Goal: Information Seeking & Learning: Find specific fact

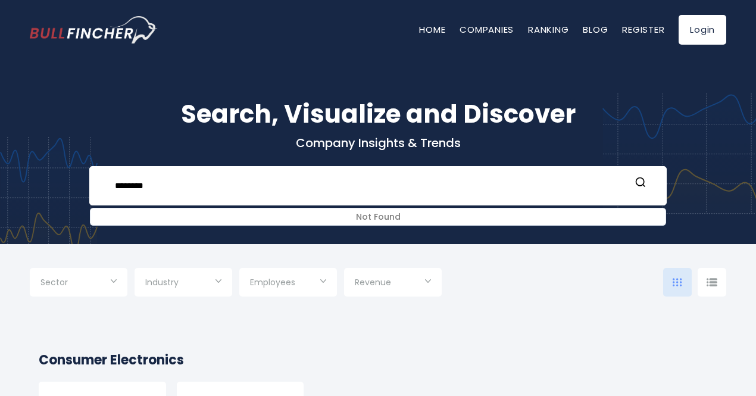
click at [65, 176] on div "Search, Visualize and Discover Company Insights & Trends ******** Not Found Rec…" at bounding box center [378, 143] width 756 height 202
type input "*****"
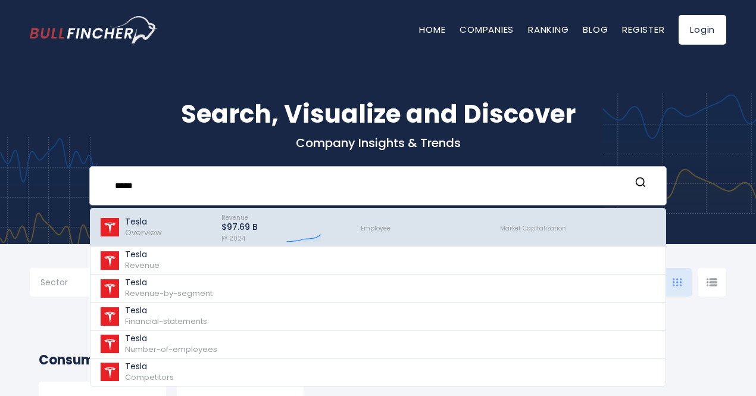
click at [141, 235] on span "Overview" at bounding box center [143, 232] width 37 height 11
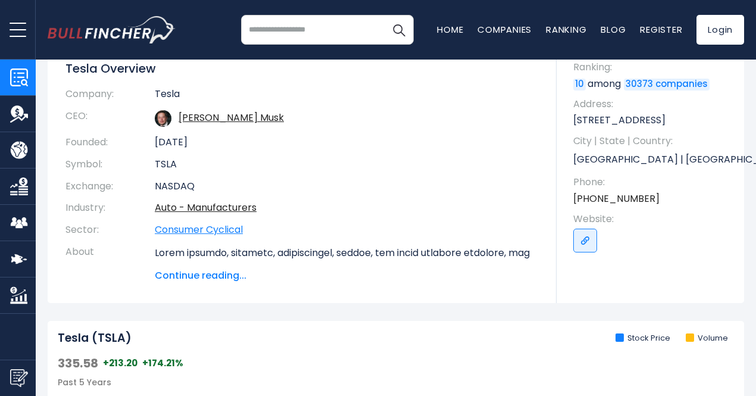
scroll to position [298, 0]
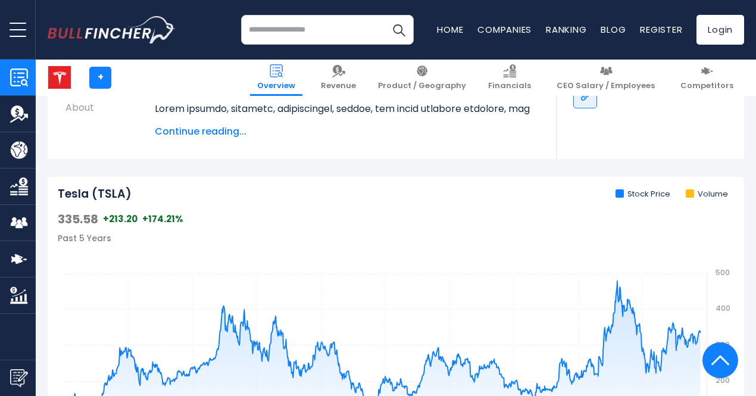
click at [20, 220] on img "Company Employees" at bounding box center [19, 223] width 18 height 18
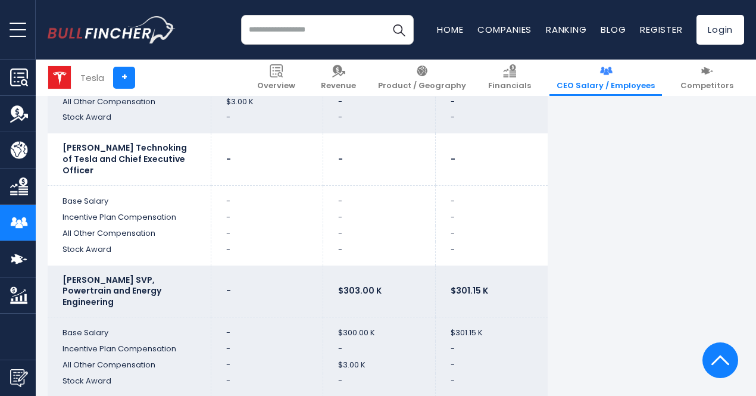
scroll to position [2679, 0]
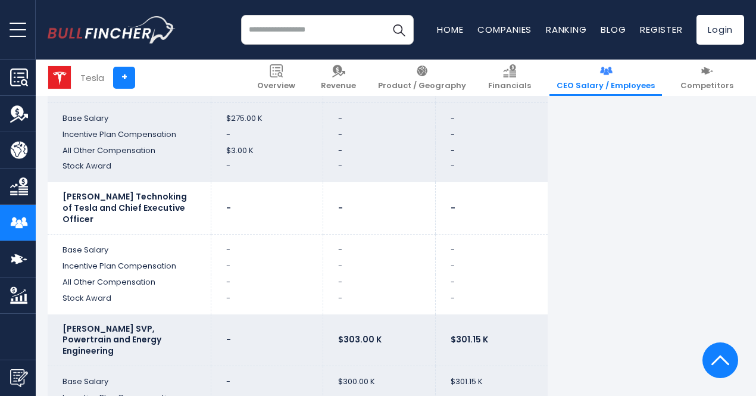
click at [289, 20] on input "search" at bounding box center [327, 30] width 173 height 30
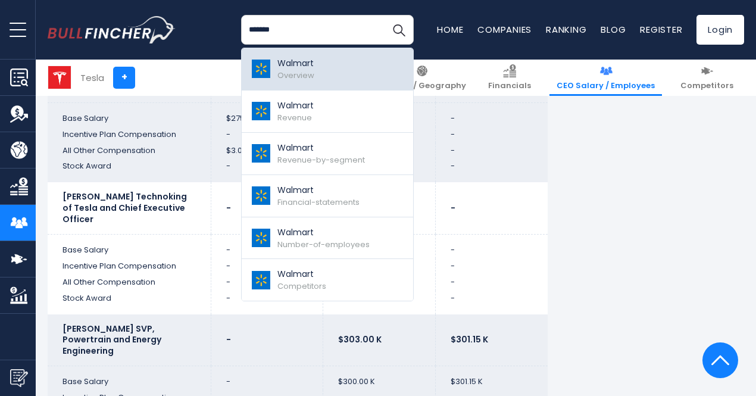
type input "*******"
click at [277, 63] on p "Walmart" at bounding box center [295, 63] width 37 height 13
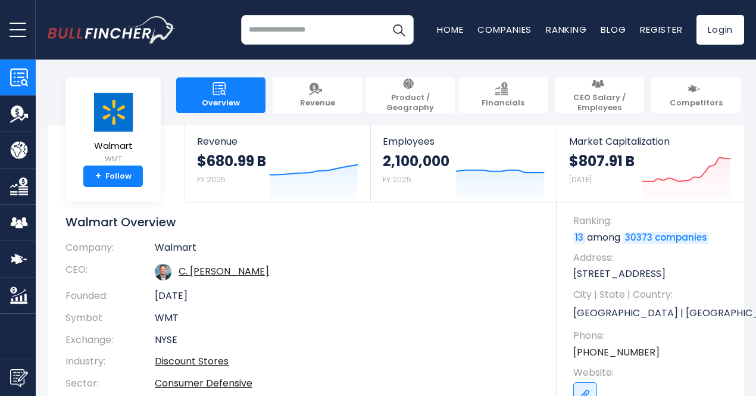
click at [32, 295] on link "Market Cap" at bounding box center [18, 295] width 36 height 36
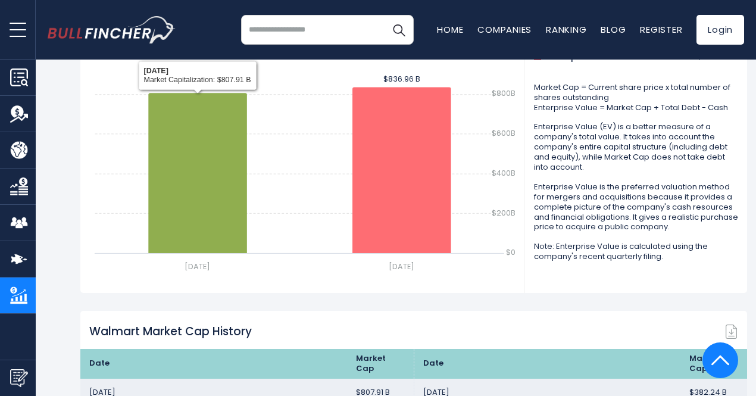
scroll to position [595, 0]
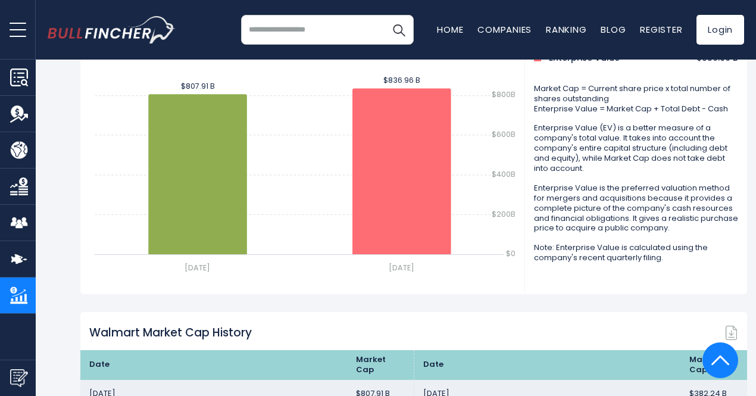
click at [19, 207] on link "CEO Salary / Employees" at bounding box center [18, 223] width 36 height 36
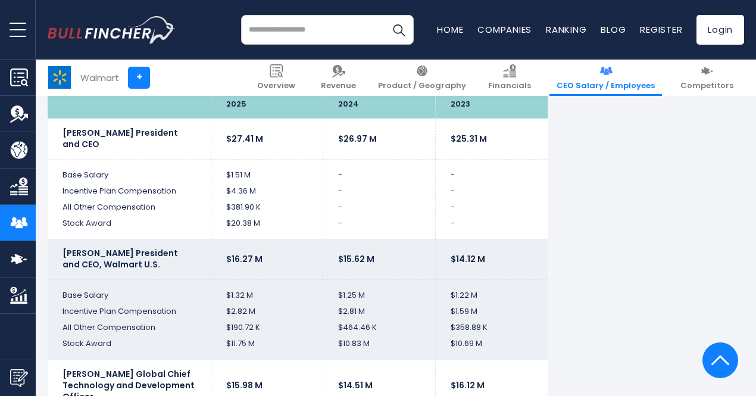
scroll to position [2739, 0]
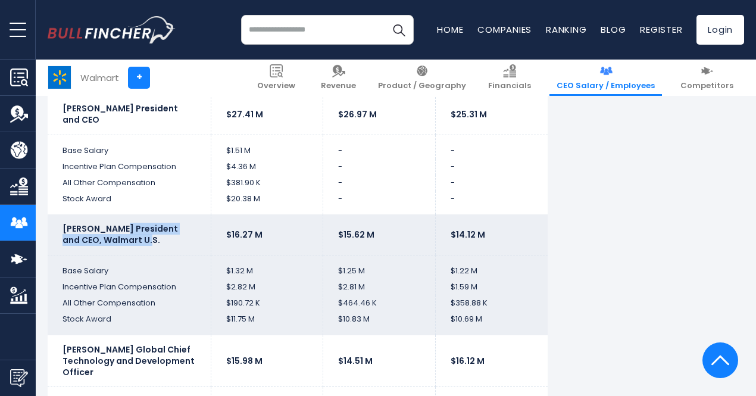
drag, startPoint x: 105, startPoint y: 228, endPoint x: 111, endPoint y: 239, distance: 12.5
click at [111, 239] on td "John Furner President and CEO, Walmart U.S." at bounding box center [129, 234] width 163 height 40
copy b "President and CEO, Walmart U.S."
click at [335, 316] on td "$10.83 M" at bounding box center [379, 323] width 113 height 24
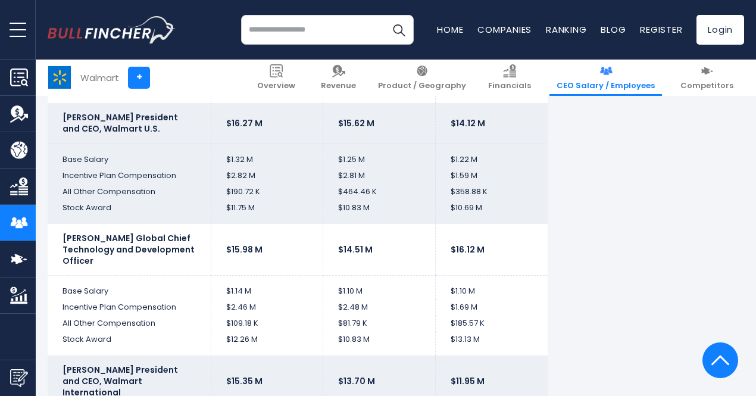
scroll to position [2917, 0]
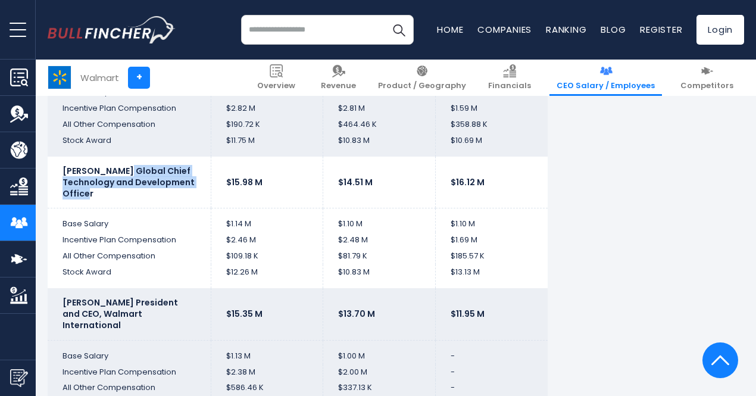
drag, startPoint x: 115, startPoint y: 168, endPoint x: 125, endPoint y: 186, distance: 20.0
click at [125, 186] on td "Suresh Kumar Global Chief Technology and Development Officer" at bounding box center [129, 183] width 163 height 52
copy b "Global Chief Technology and Development Officer"
click at [258, 224] on td "$1.14 M" at bounding box center [267, 220] width 113 height 24
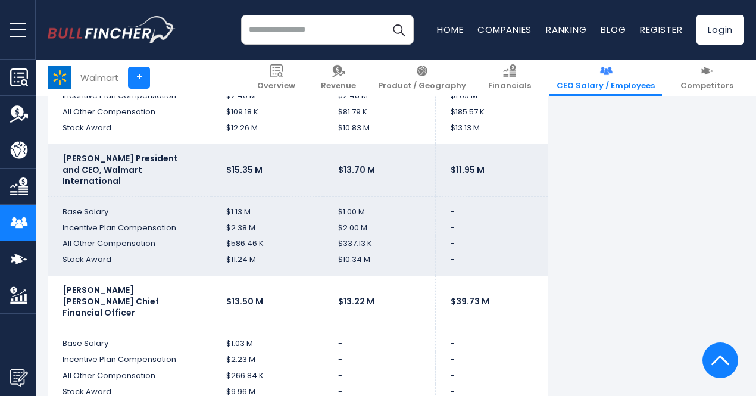
scroll to position [3036, 0]
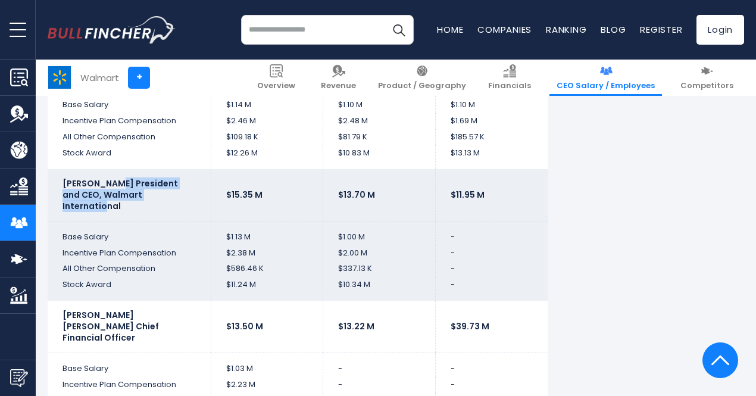
drag, startPoint x: 151, startPoint y: 189, endPoint x: 105, endPoint y: 183, distance: 46.3
click at [105, 183] on td "Kath McLay President and CEO, Walmart International" at bounding box center [129, 195] width 163 height 52
copy b "President and CEO, Walmart International"
click at [235, 277] on td "$11.24 M" at bounding box center [267, 289] width 113 height 24
click at [295, 37] on input "search" at bounding box center [327, 30] width 173 height 30
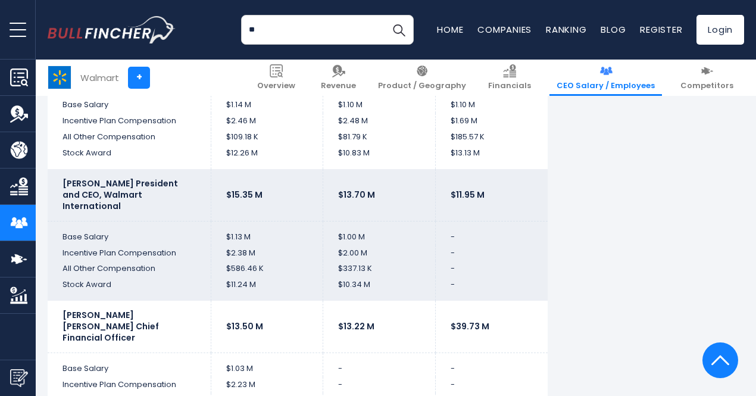
type input "*"
type input "******"
click at [384, 15] on button "Search" at bounding box center [399, 30] width 30 height 30
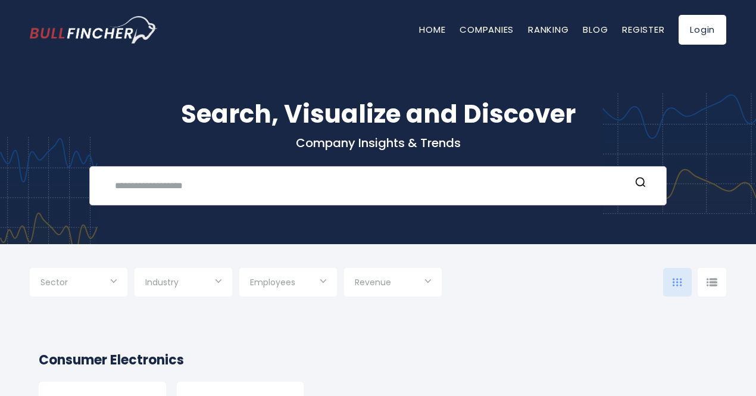
click at [218, 184] on input "text" at bounding box center [369, 185] width 523 height 22
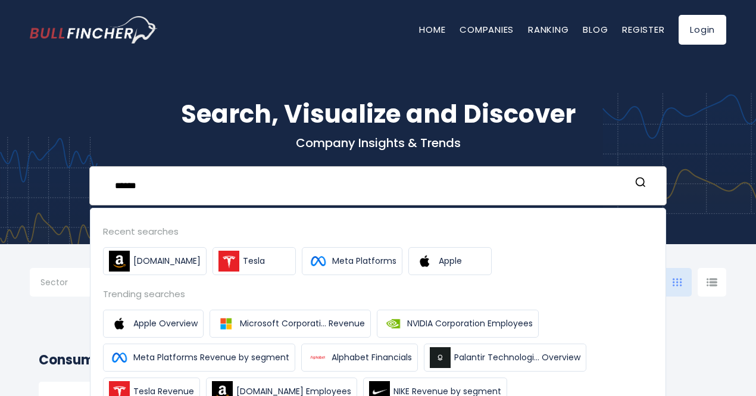
type input "******"
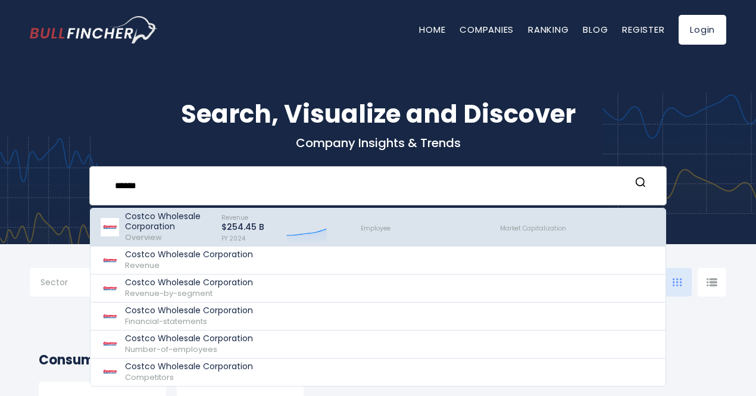
click at [155, 220] on p "Costco Wholesale Corporation" at bounding box center [168, 221] width 86 height 20
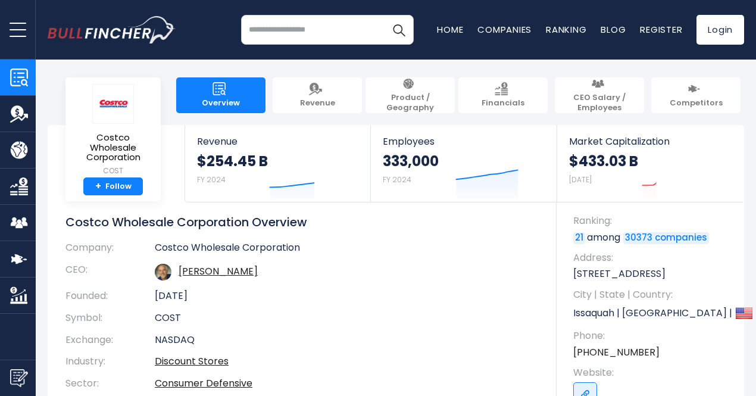
click at [30, 220] on link "CEO Salary / Employees" at bounding box center [18, 223] width 36 height 36
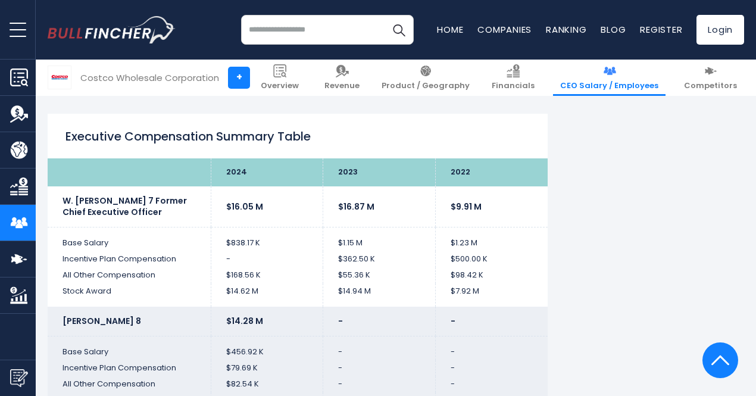
scroll to position [2977, 0]
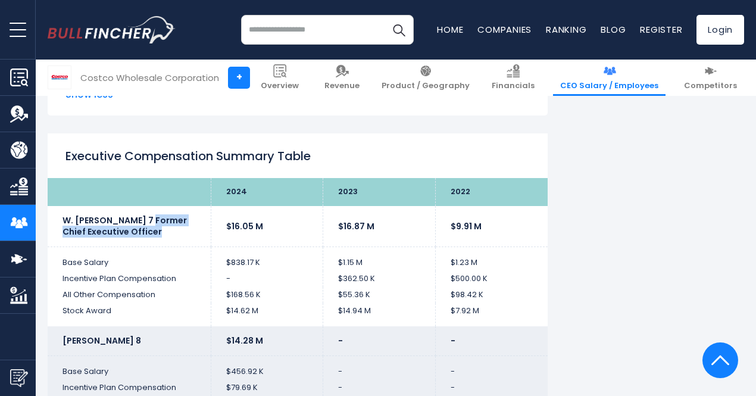
drag, startPoint x: 132, startPoint y: 220, endPoint x: 136, endPoint y: 242, distance: 21.7
click at [136, 232] on td "W. [PERSON_NAME] 7 Former Chief Executive Officer" at bounding box center [129, 226] width 163 height 40
click at [251, 243] on td "$16.05 M" at bounding box center [267, 226] width 113 height 40
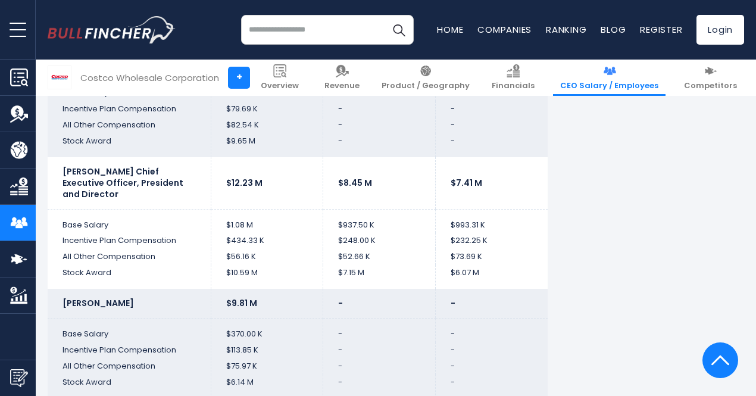
scroll to position [3274, 0]
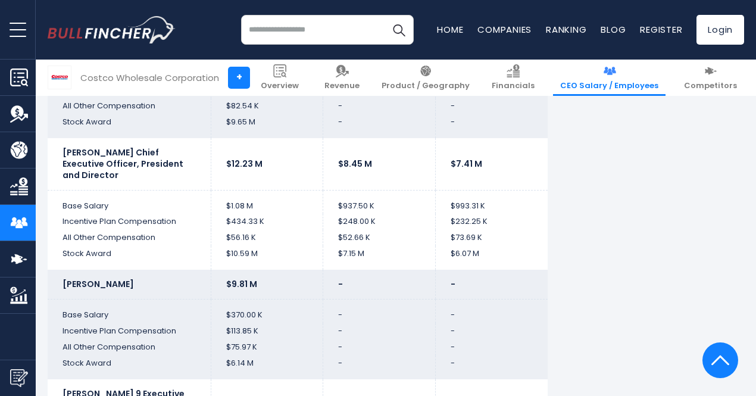
drag, startPoint x: 118, startPoint y: 152, endPoint x: 189, endPoint y: 166, distance: 72.7
click at [189, 166] on td "Ron M. Vachris Chief Executive Officer, President and Director" at bounding box center [129, 164] width 163 height 52
copy b "Chief Executive Officer, President and Director"
click at [275, 167] on td "$12.23 M" at bounding box center [267, 164] width 113 height 52
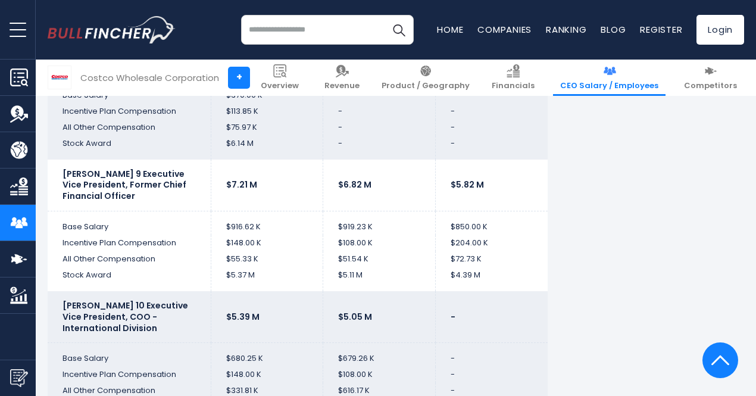
scroll to position [3513, 0]
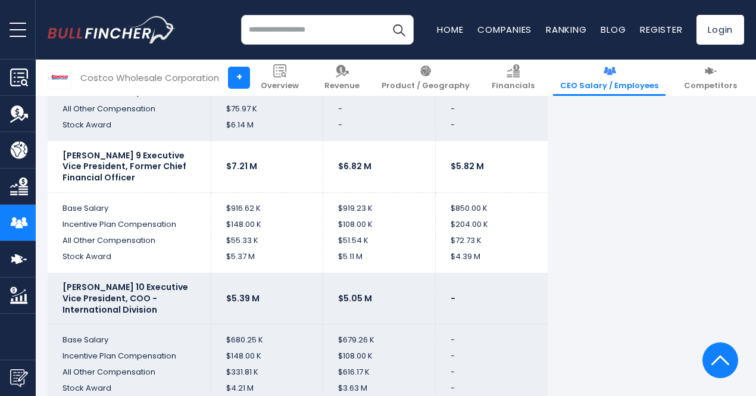
drag, startPoint x: 141, startPoint y: 142, endPoint x: 141, endPoint y: 158, distance: 16.1
click at [141, 158] on td "Richard A. Galanti 9 Executive Vice President, Former Chief Financial Officer" at bounding box center [129, 167] width 163 height 52
copy b "Executive Vice President, Former Chief Financial Officer"
click at [286, 233] on td "$55.33 K" at bounding box center [267, 241] width 113 height 16
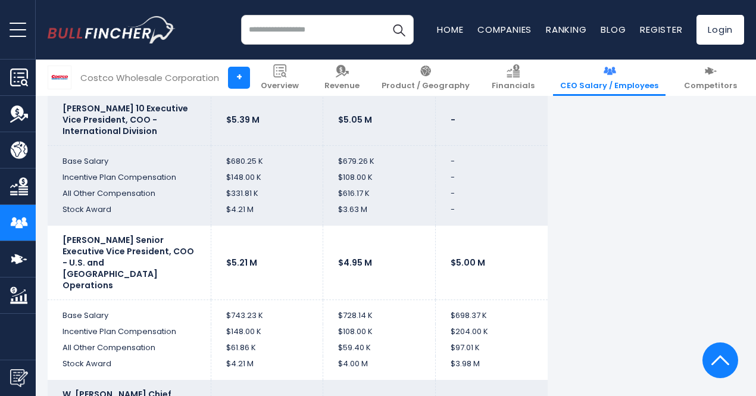
scroll to position [3751, 0]
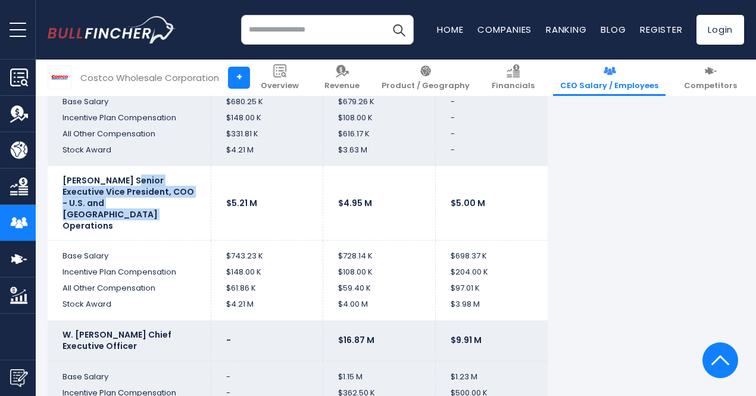
drag, startPoint x: 111, startPoint y: 164, endPoint x: 136, endPoint y: 184, distance: 32.2
click at [136, 184] on td "Russ D. Miller Senior Executive Vice President, COO - U.S. and Mexico Operations" at bounding box center [129, 203] width 163 height 74
copy b "Senior Executive Vice President, COO - U.S. and Mexico Operations"
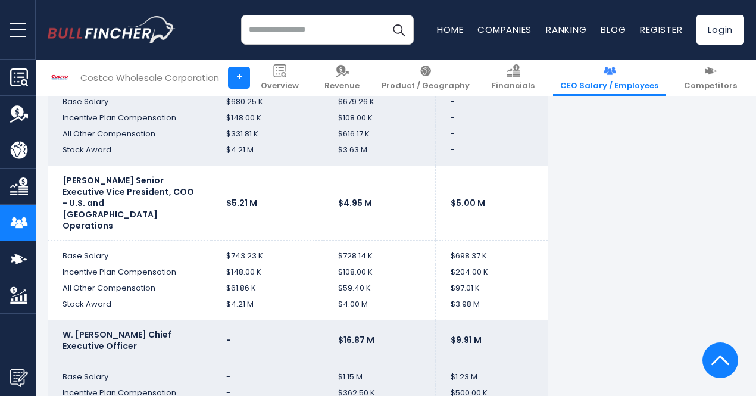
click at [435, 241] on td "$698.37 K" at bounding box center [491, 253] width 113 height 24
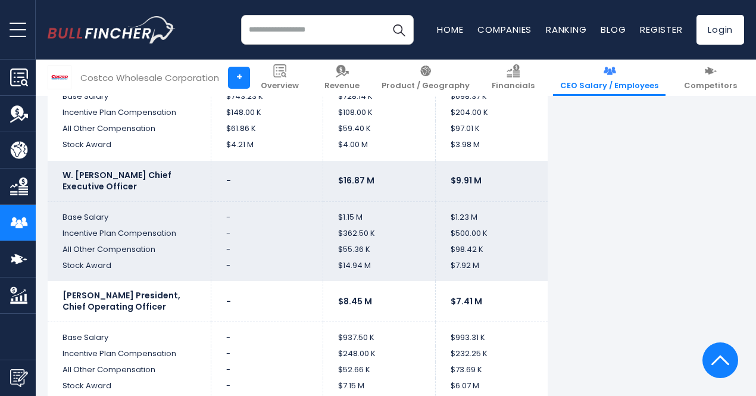
scroll to position [3929, 0]
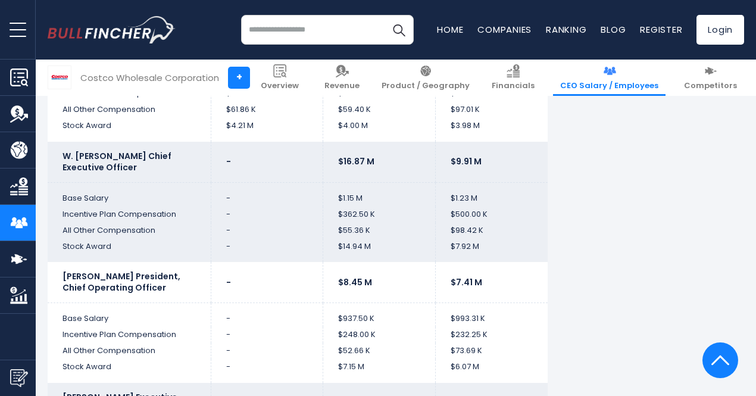
click at [345, 26] on input "search" at bounding box center [327, 30] width 173 height 30
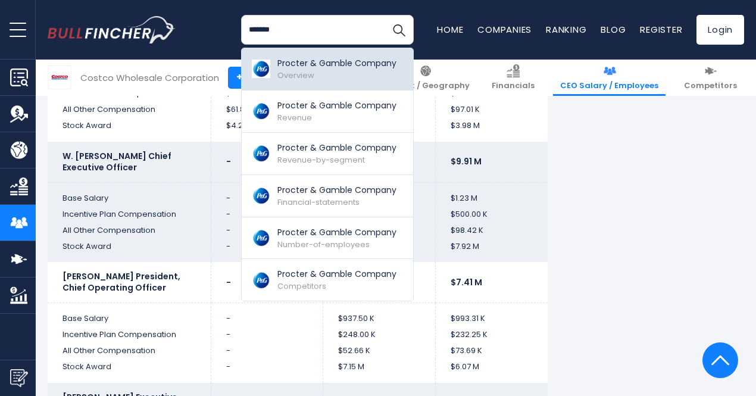
type input "*******"
click at [323, 66] on p "Procter & Gamble Company" at bounding box center [336, 63] width 119 height 13
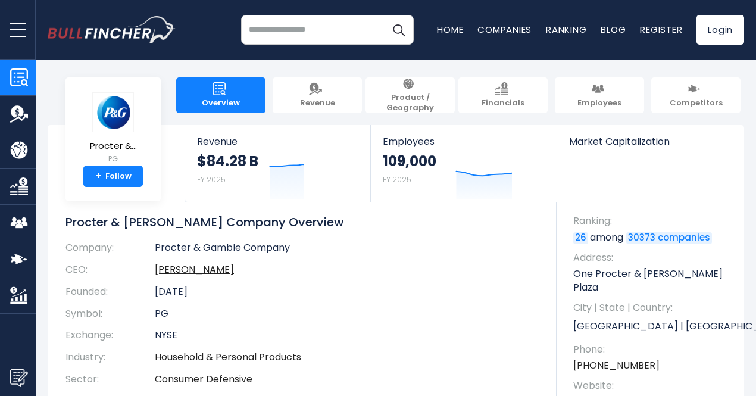
click at [26, 231] on link "Employees" at bounding box center [18, 223] width 36 height 36
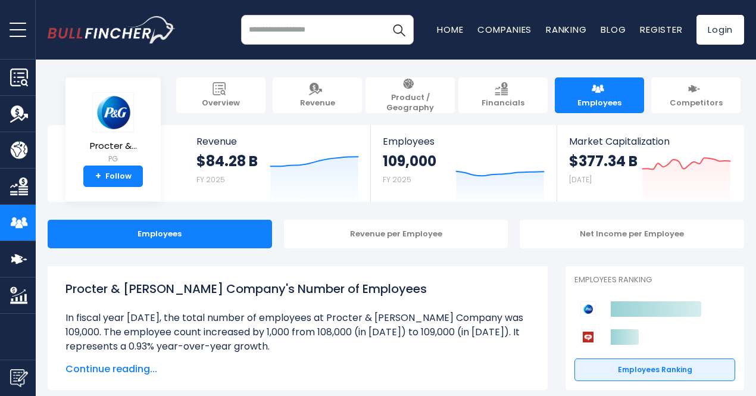
click at [260, 33] on input "search" at bounding box center [327, 30] width 173 height 30
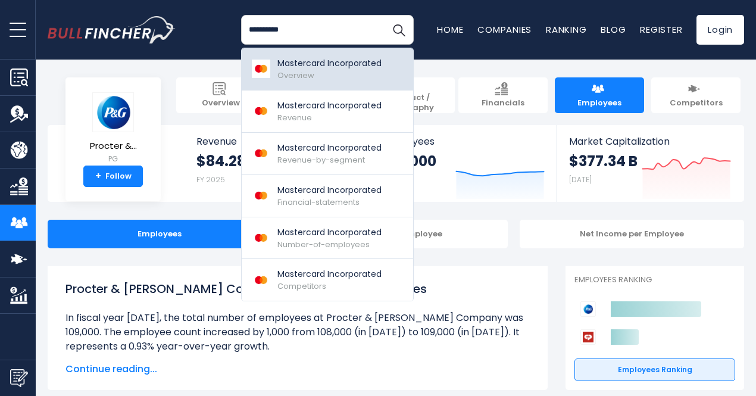
type input "**********"
click at [277, 65] on p "Mastercard Incorporated" at bounding box center [329, 63] width 104 height 13
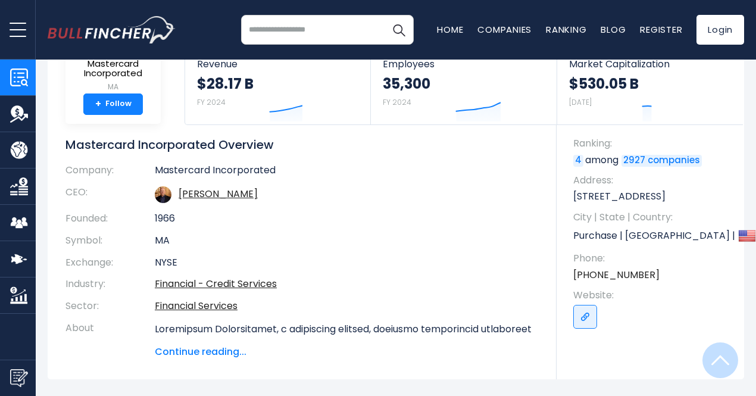
scroll to position [60, 0]
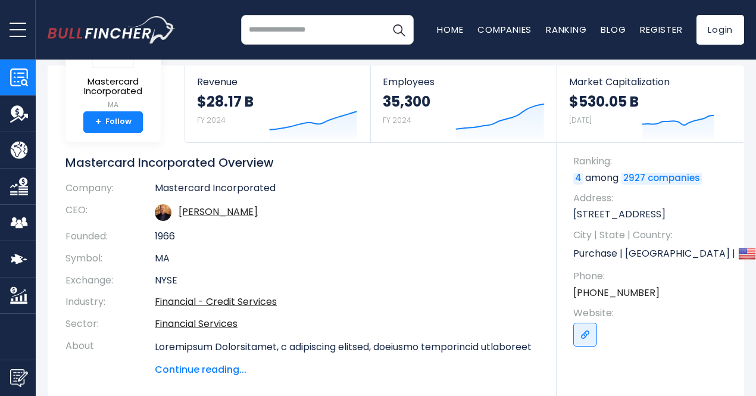
click at [16, 216] on img "Company Employees" at bounding box center [19, 223] width 18 height 18
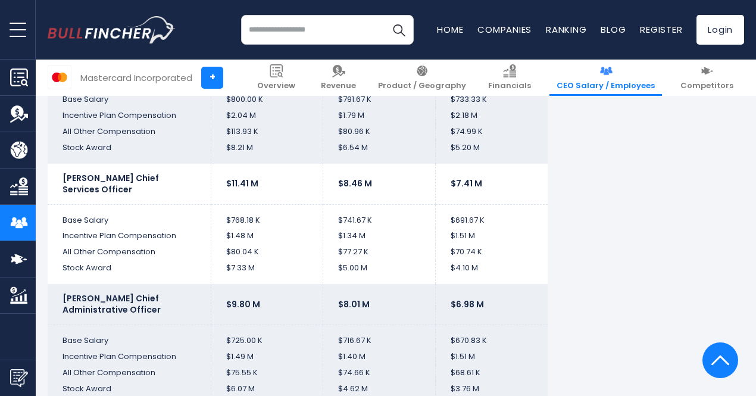
scroll to position [2541, 0]
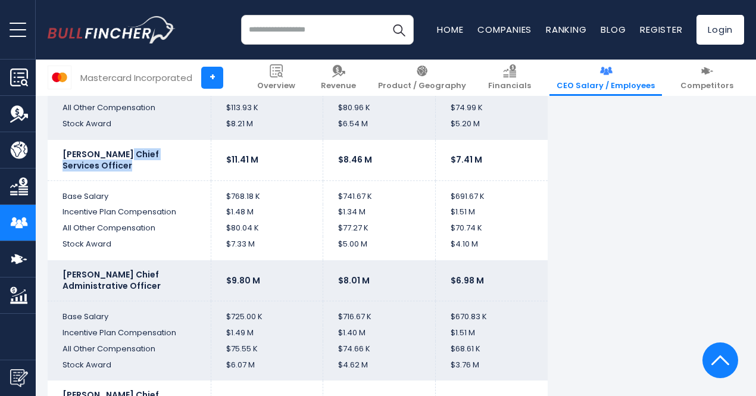
drag, startPoint x: 114, startPoint y: 152, endPoint x: 117, endPoint y: 166, distance: 13.9
click at [117, 166] on td "[PERSON_NAME] Chief Services Officer" at bounding box center [129, 160] width 163 height 40
copy b "Chief Services Officer"
click at [304, 222] on td "$80.04 K" at bounding box center [267, 228] width 113 height 16
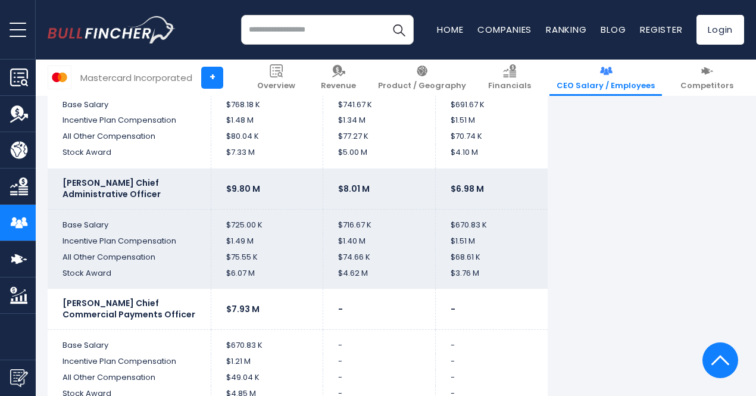
scroll to position [2660, 0]
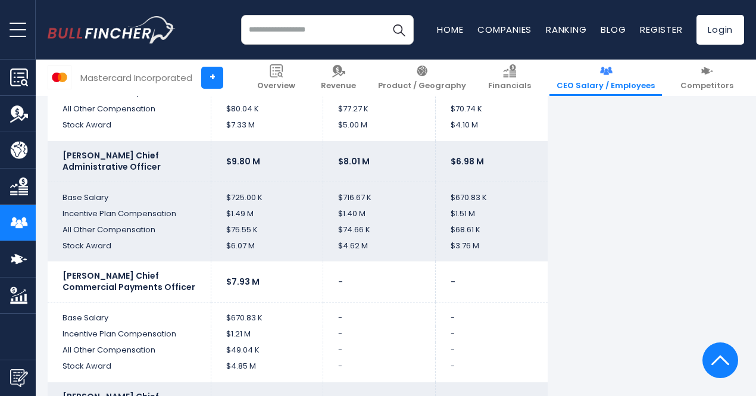
drag, startPoint x: 126, startPoint y: 153, endPoint x: 146, endPoint y: 163, distance: 22.4
click at [146, 163] on td "[PERSON_NAME] Chief Administrative Officer" at bounding box center [129, 161] width 163 height 40
copy b "Chief Administrative Officer"
click at [224, 214] on td "$1.49 M" at bounding box center [267, 214] width 113 height 16
click at [270, 31] on input "search" at bounding box center [327, 30] width 173 height 30
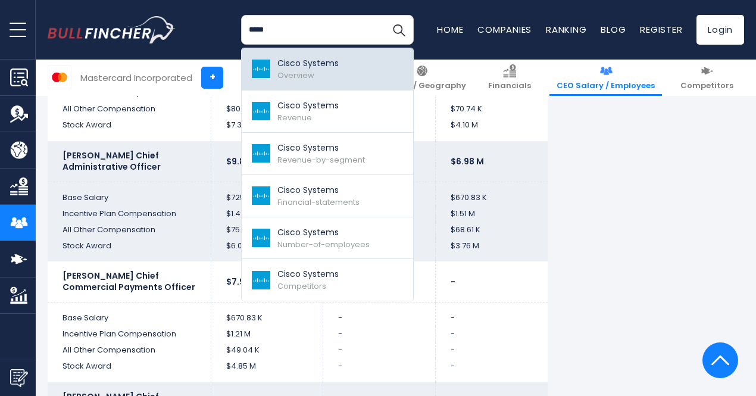
type input "*****"
click at [262, 67] on img at bounding box center [261, 69] width 21 height 18
